Goal: Navigation & Orientation: Find specific page/section

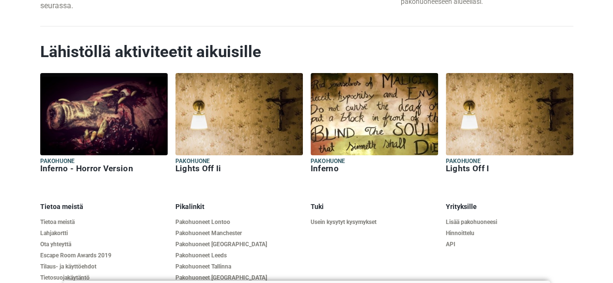
scroll to position [1570, 0]
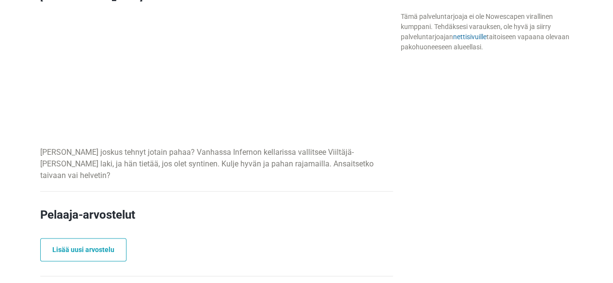
scroll to position [236, 0]
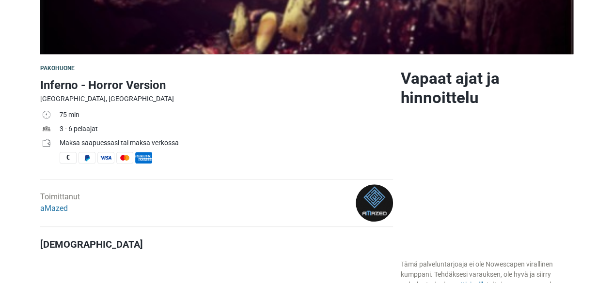
scroll to position [243, 0]
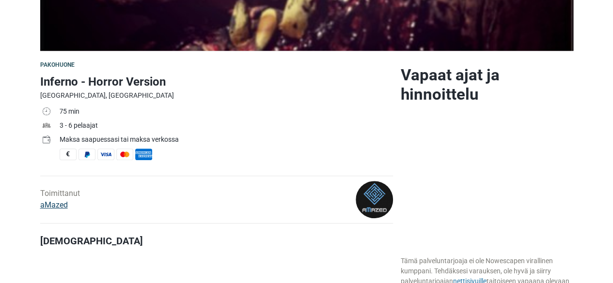
click at [50, 203] on link "aMazed" at bounding box center [54, 205] width 28 height 9
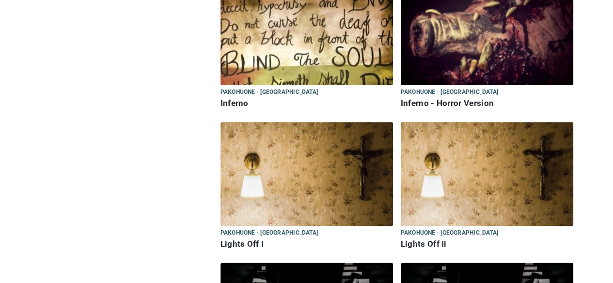
scroll to position [434, 0]
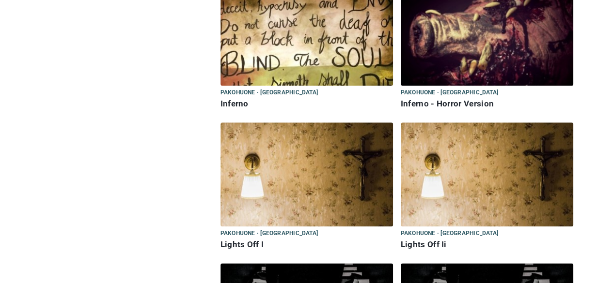
click at [437, 57] on img at bounding box center [487, 34] width 172 height 104
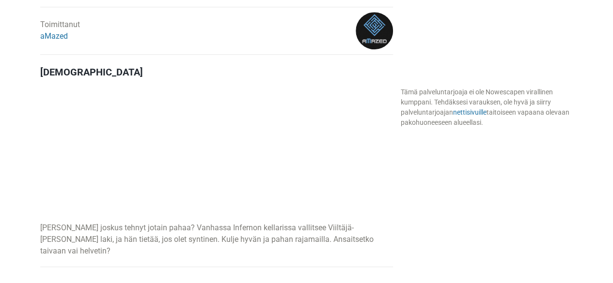
scroll to position [417, 0]
